Goal: Register for event/course

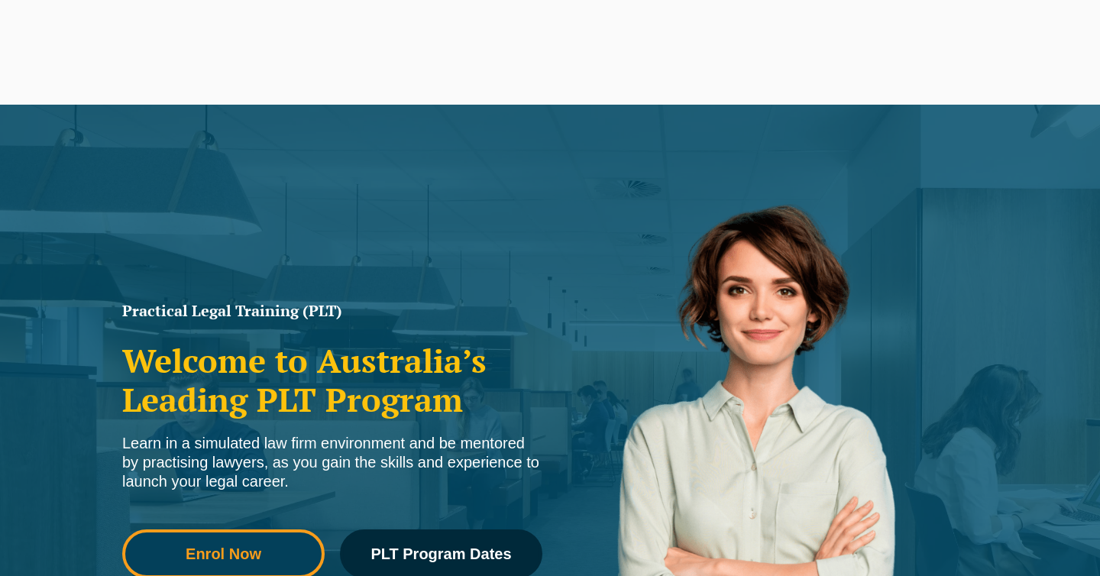
scroll to position [141, 0]
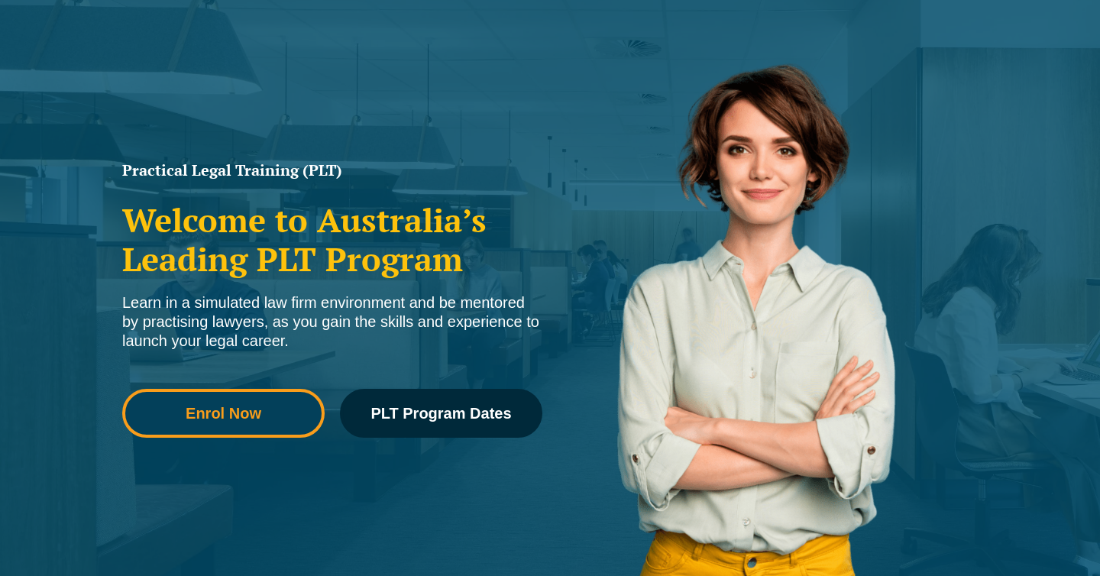
click at [278, 402] on link "Enrol Now" at bounding box center [223, 413] width 202 height 49
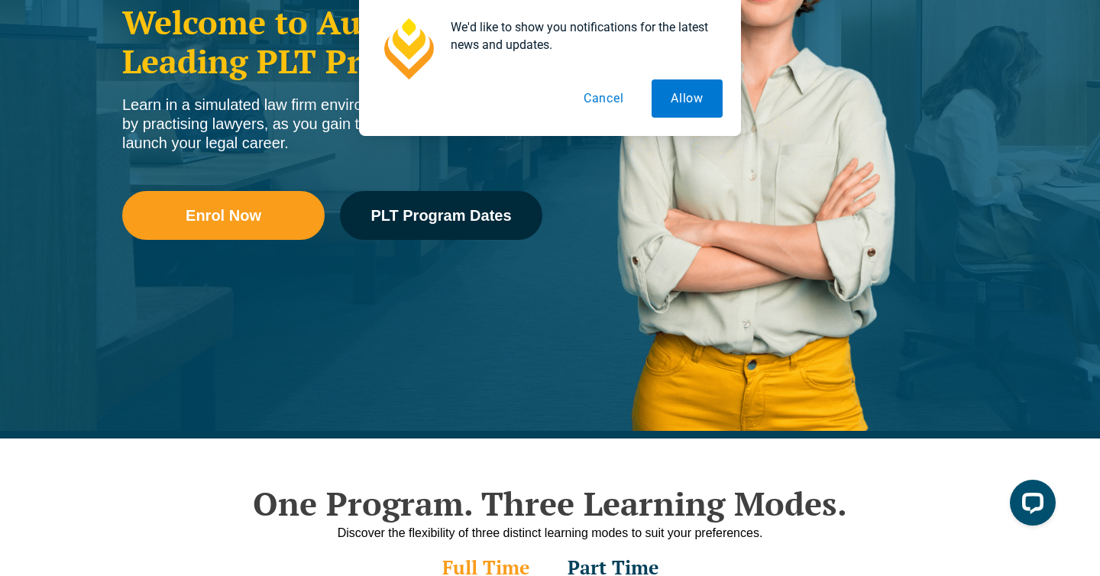
scroll to position [0, 0]
click at [606, 90] on button "Cancel" at bounding box center [603, 98] width 79 height 38
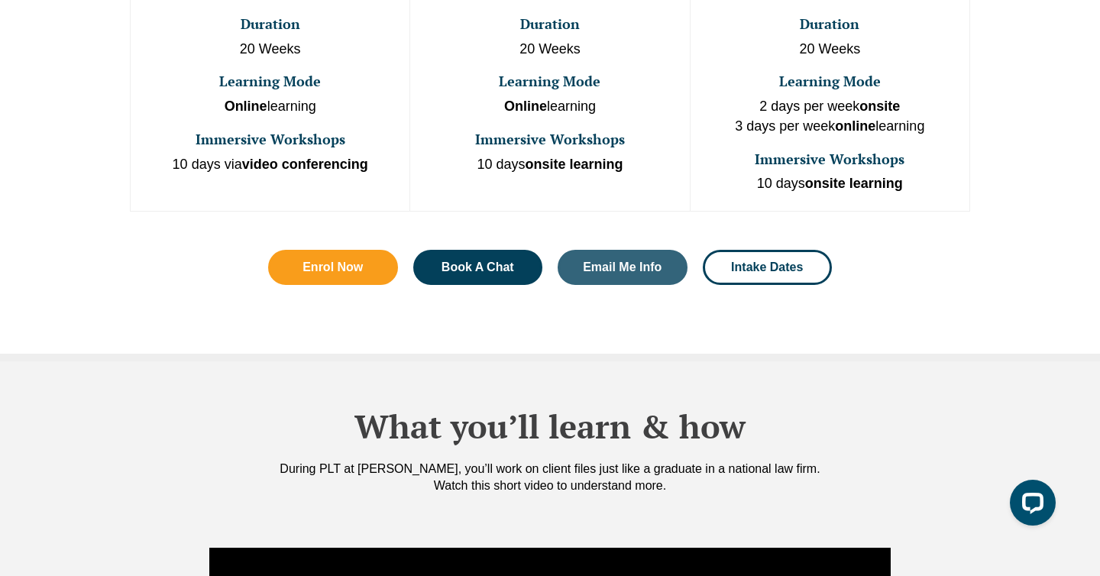
scroll to position [1046, 0]
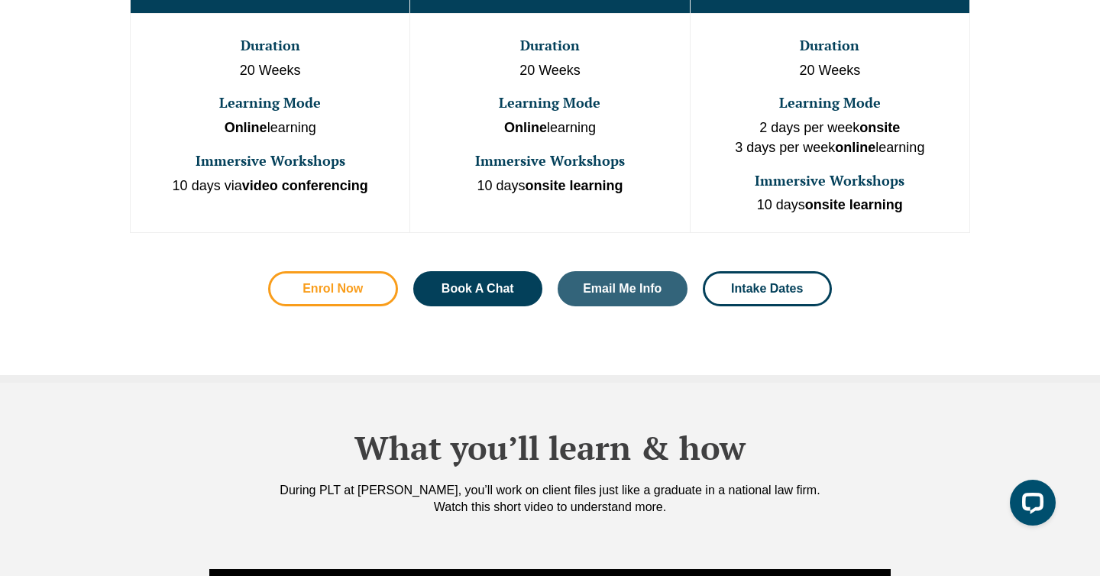
click at [339, 271] on link "Enrol Now" at bounding box center [333, 288] width 130 height 35
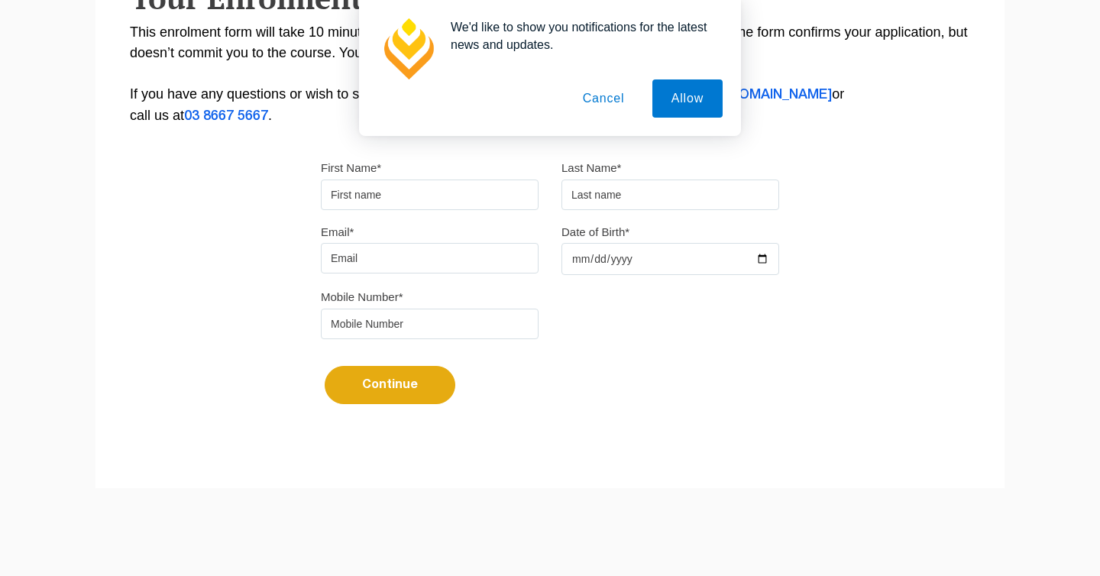
scroll to position [350, 0]
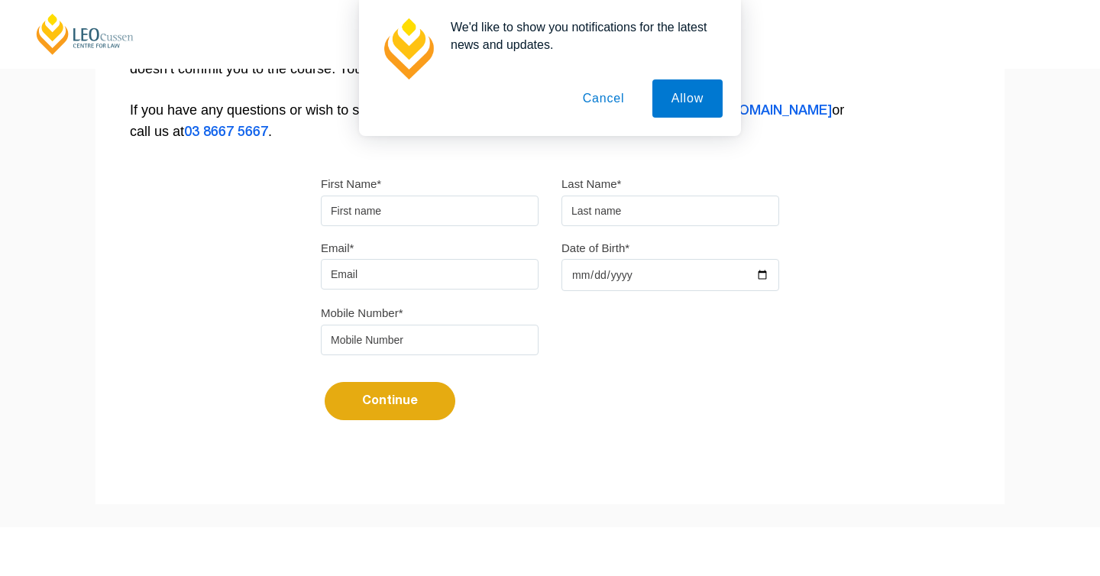
click at [577, 111] on button "Cancel" at bounding box center [604, 98] width 80 height 38
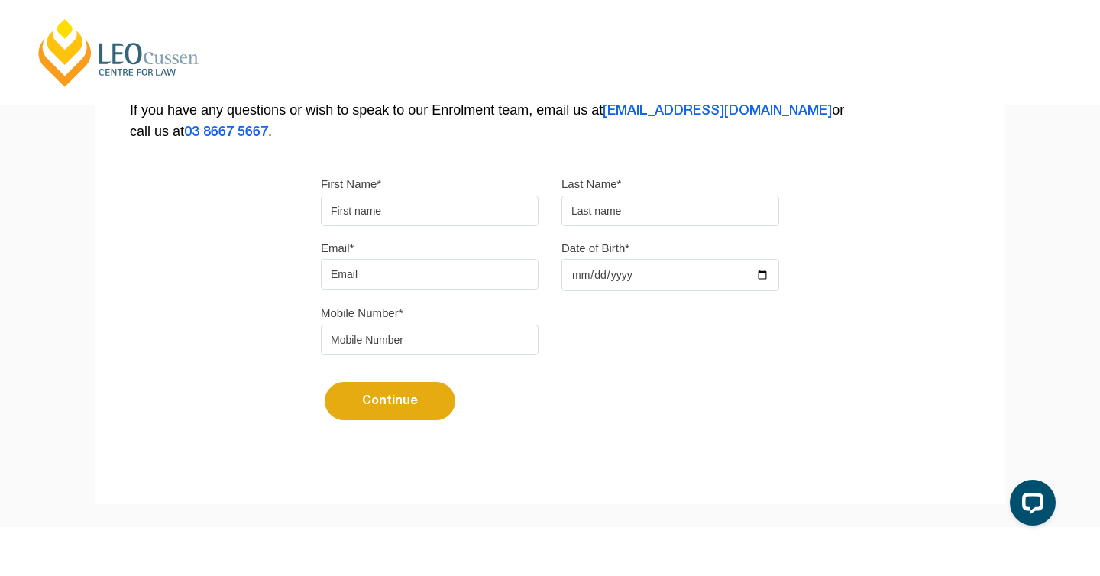
scroll to position [0, 0]
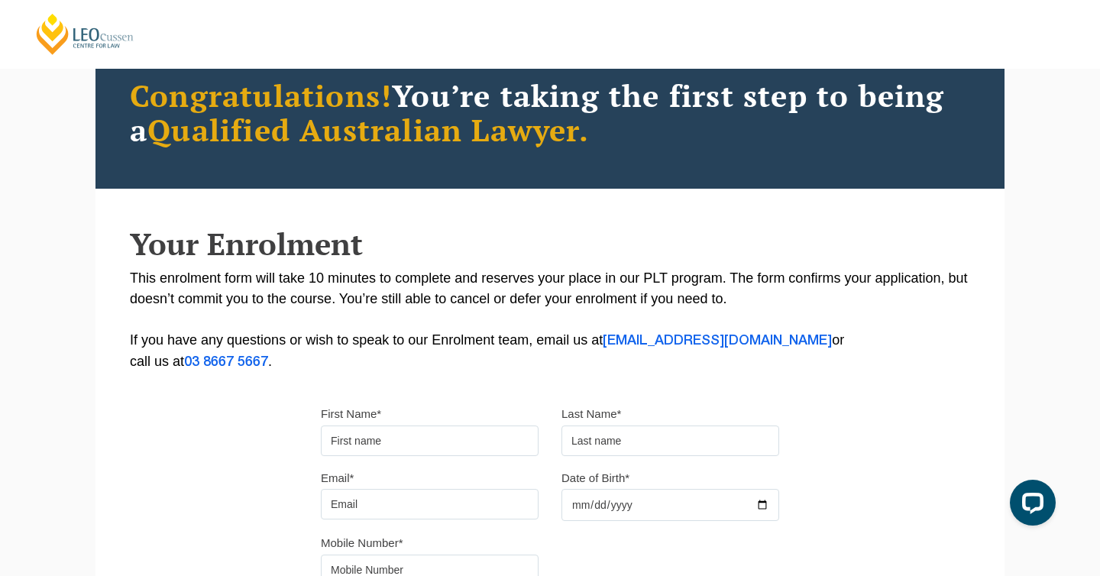
scroll to position [153, 0]
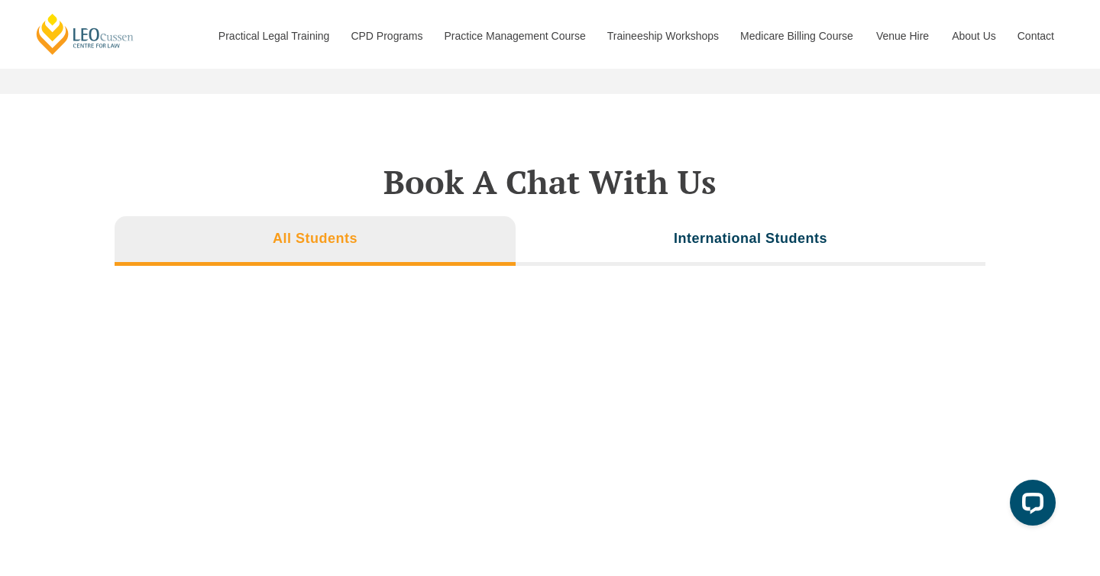
scroll to position [4965, 0]
